Goal: Navigation & Orientation: Find specific page/section

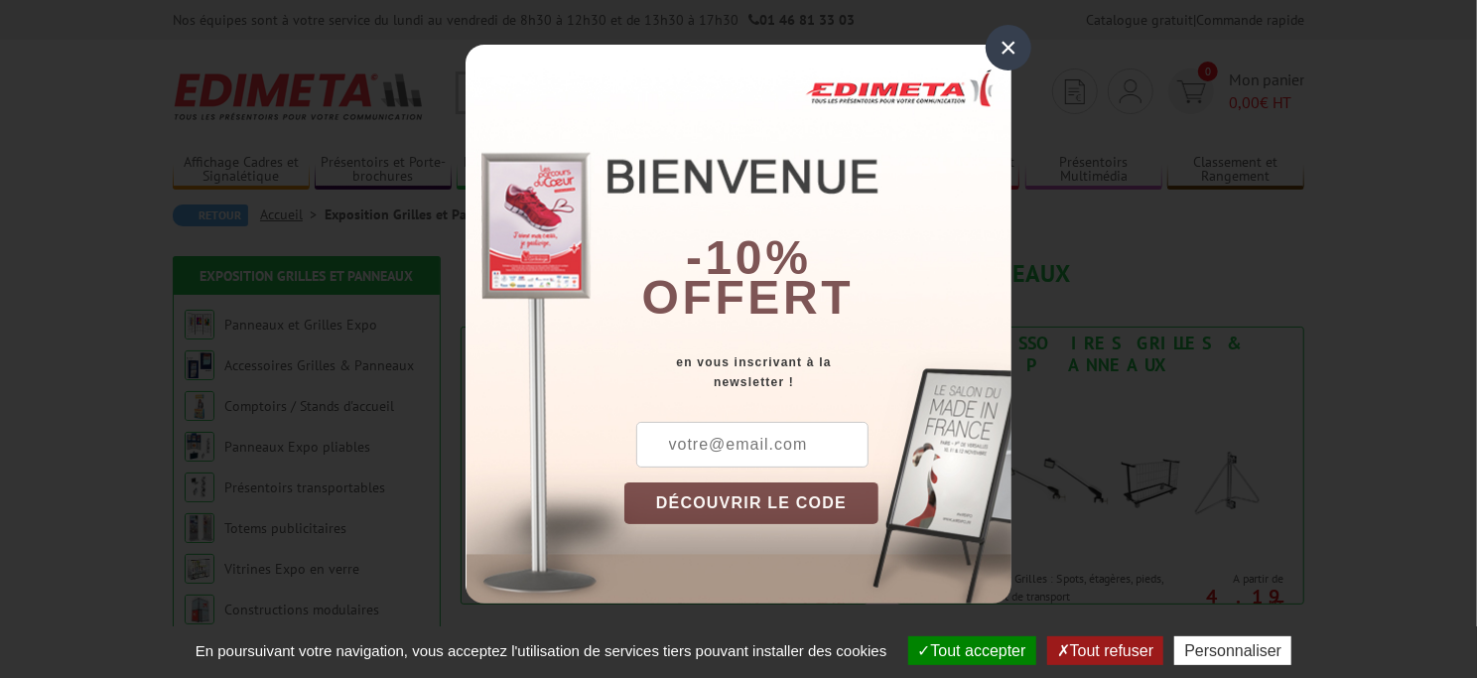
click at [1015, 49] on div "×" at bounding box center [1009, 48] width 46 height 46
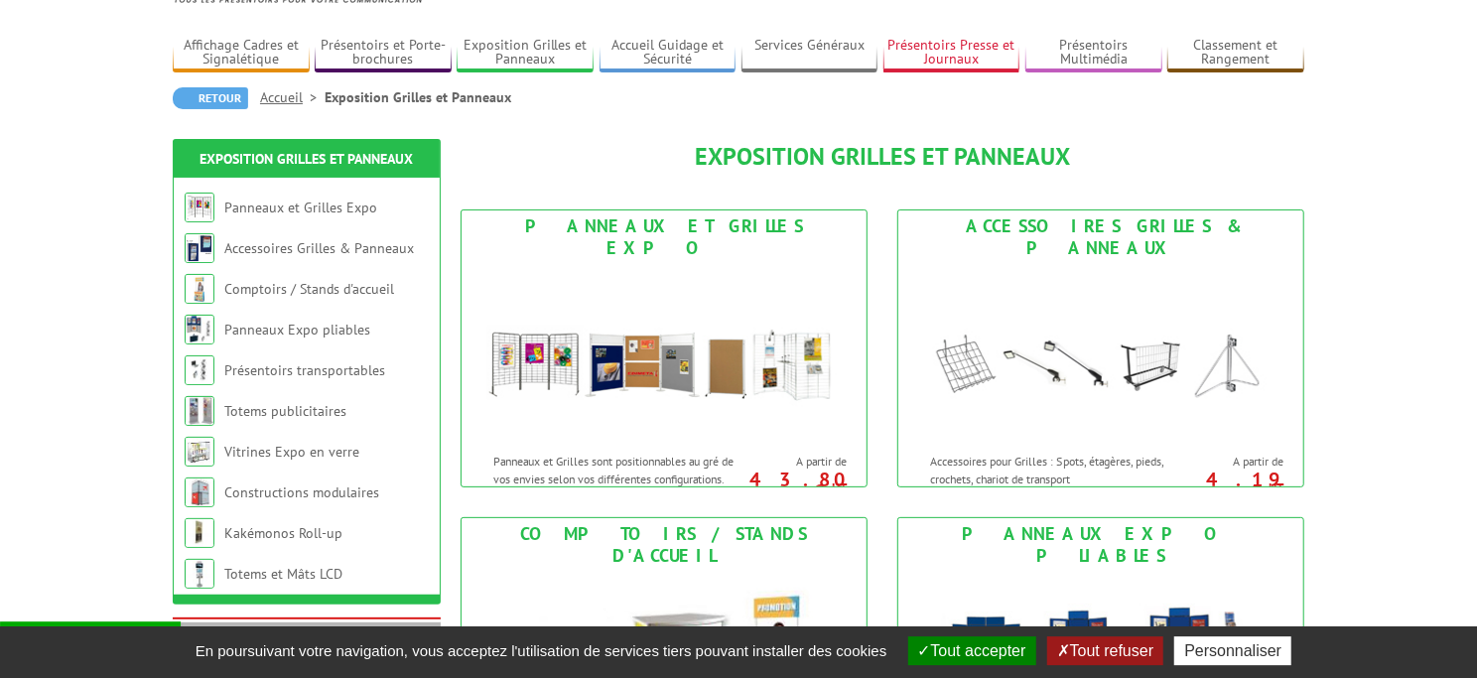
scroll to position [204, 0]
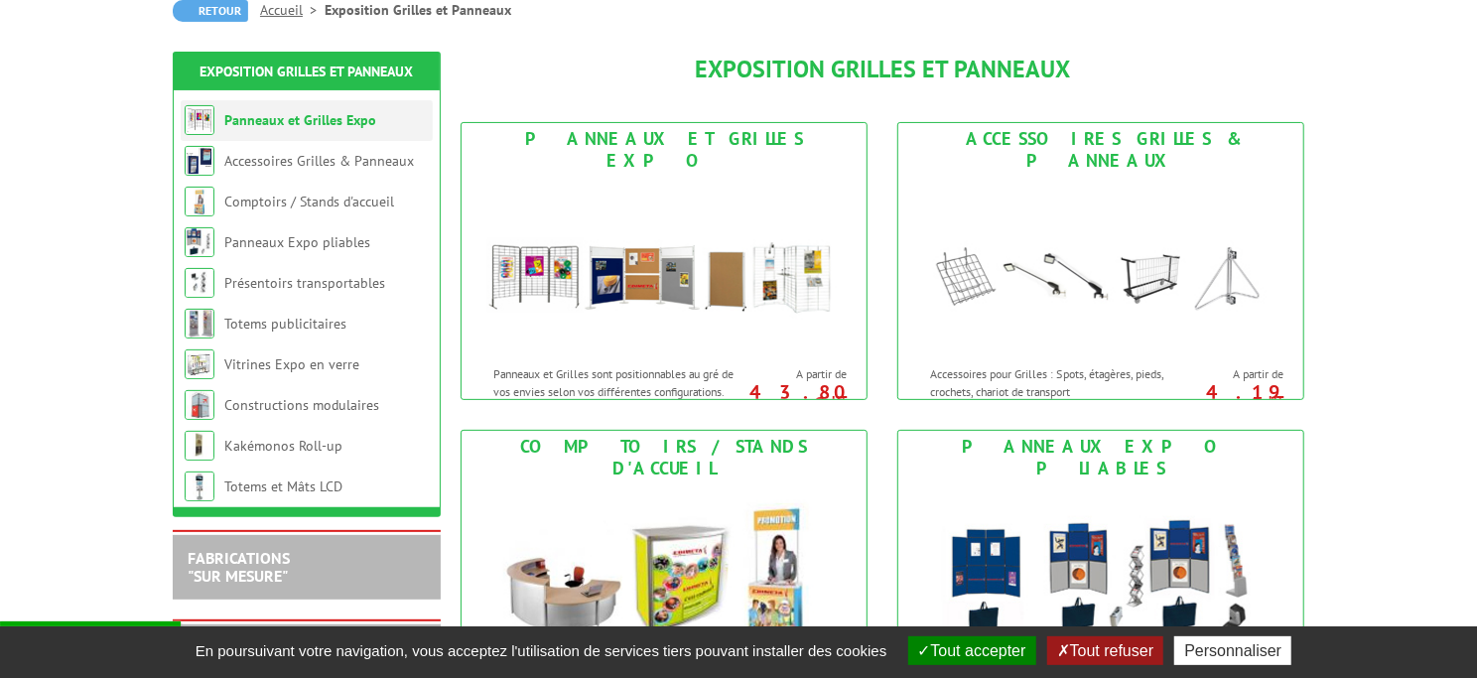
click at [290, 131] on li "Panneaux et Grilles Expo" at bounding box center [307, 120] width 252 height 41
click at [300, 124] on link "Panneaux et Grilles Expo" at bounding box center [300, 120] width 152 height 18
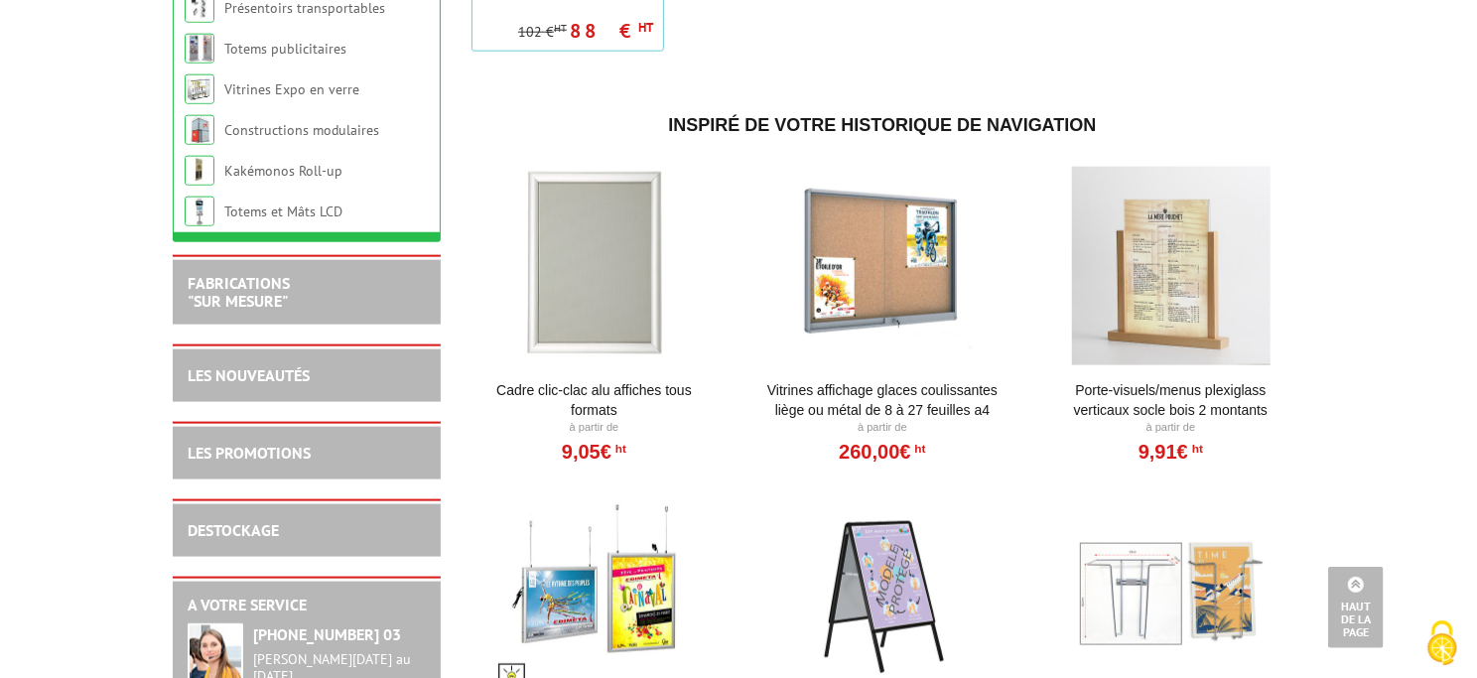
scroll to position [1129, 0]
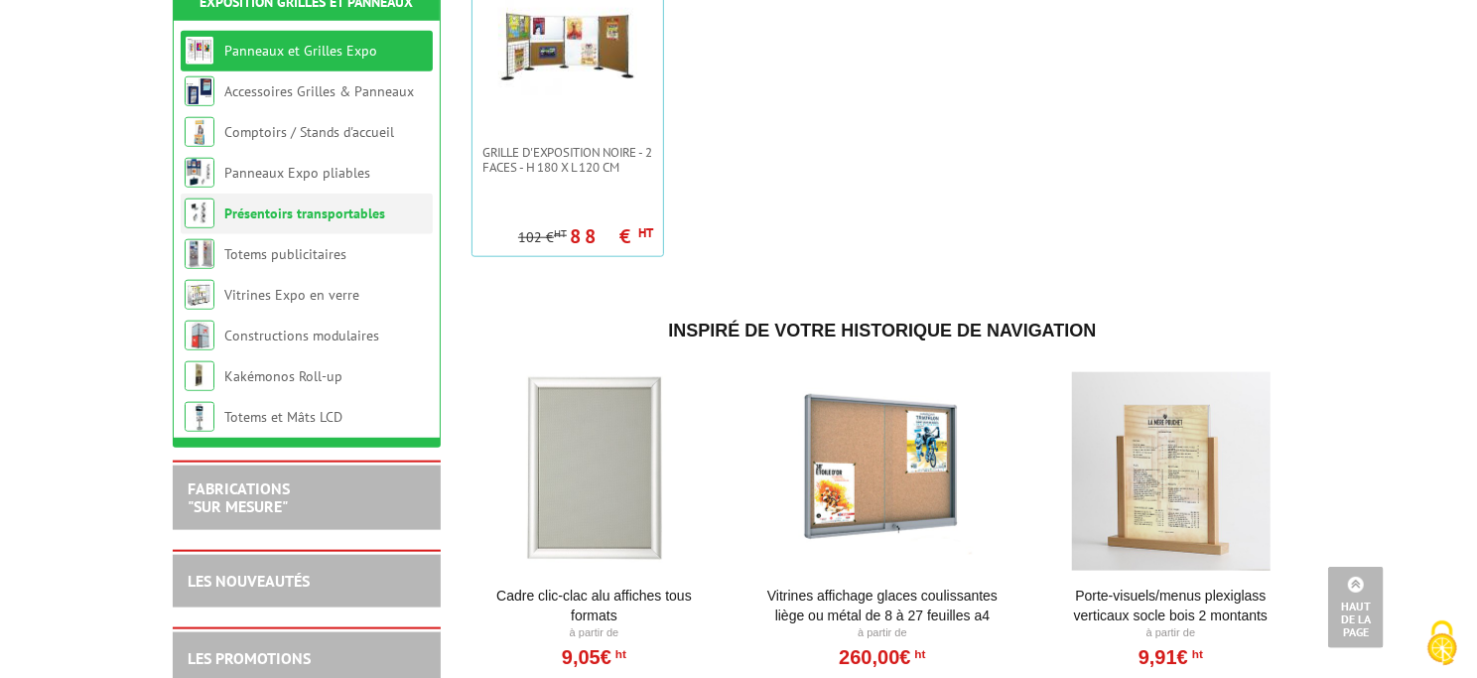
click at [283, 222] on link "Présentoirs transportables" at bounding box center [304, 213] width 161 height 18
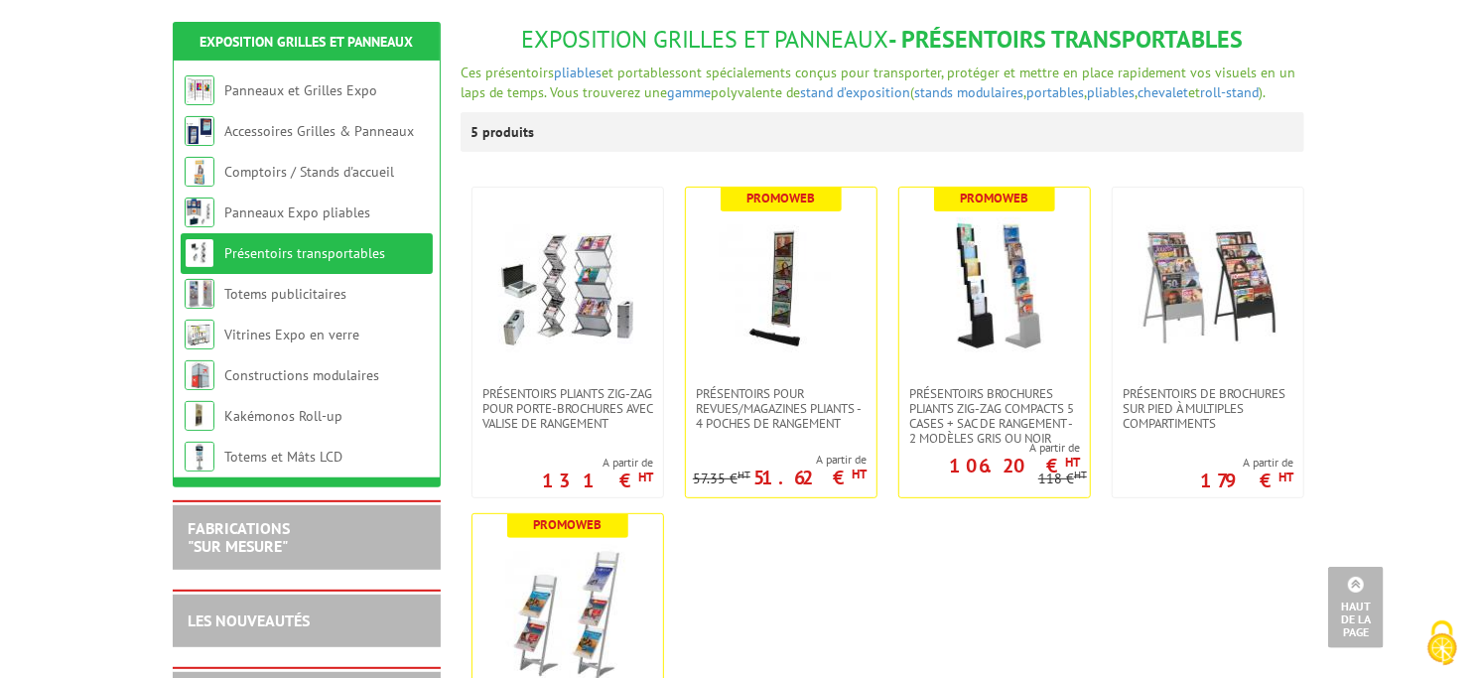
scroll to position [204, 0]
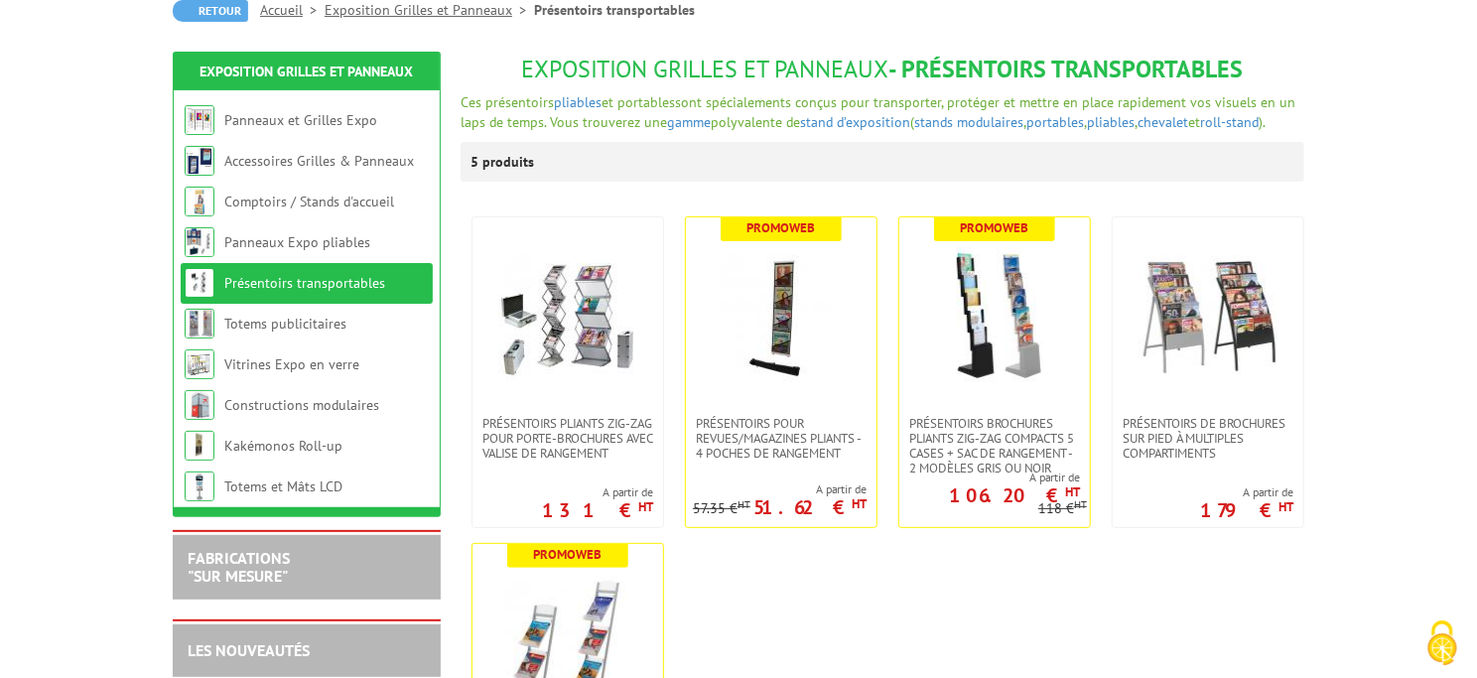
click at [1089, 599] on ul "Présentoirs pliants Zig-Zag pour porte-brochures avec valise de rangement A par…" at bounding box center [883, 535] width 844 height 658
click at [390, 204] on link "Comptoirs / Stands d'accueil" at bounding box center [310, 202] width 173 height 18
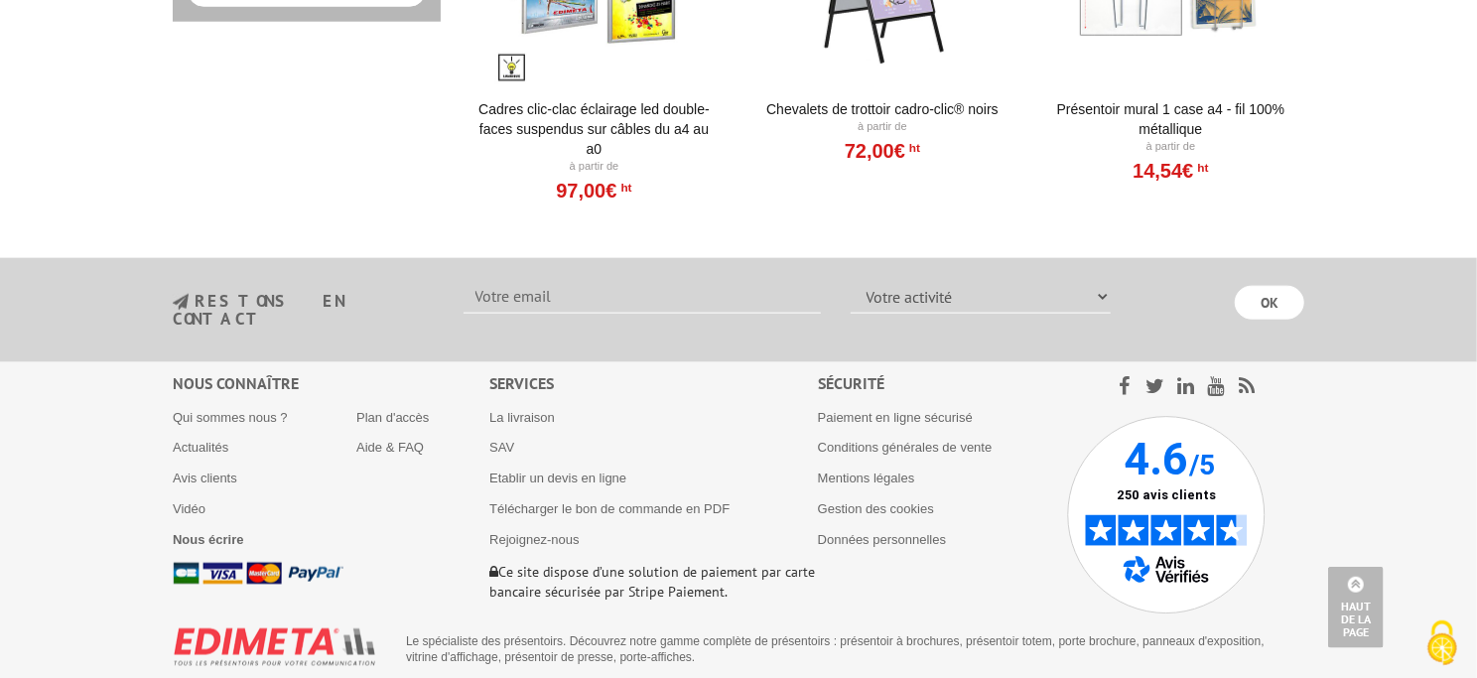
scroll to position [1313, 0]
